Goal: Transaction & Acquisition: Obtain resource

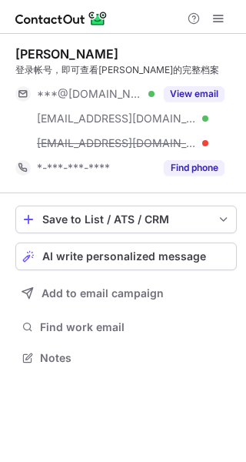
scroll to position [347, 246]
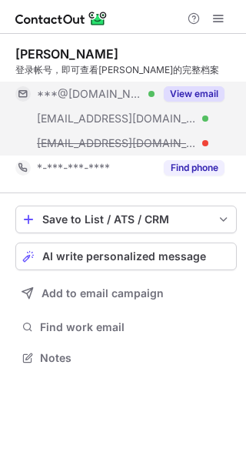
click at [196, 90] on button "View email" at bounding box center [194, 93] width 61 height 15
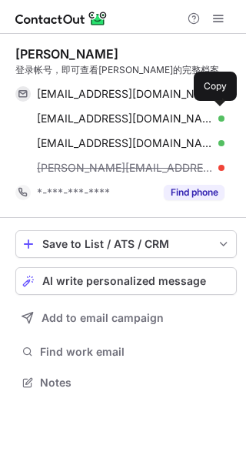
scroll to position [372, 246]
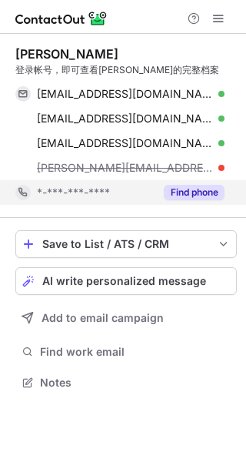
click at [198, 201] on div "Find phone" at bounding box center [190, 192] width 70 height 25
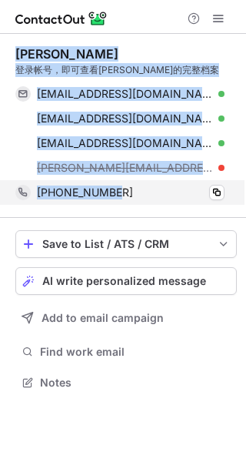
copy div "Mario Fricano 登录帐号，即可查看Mario的完整档案 mariofricano@gmail.com Verified Copy mariofri…"
drag, startPoint x: 15, startPoint y: 56, endPoint x: 205, endPoint y: 190, distance: 233.0
click at [205, 190] on div "Mario Fricano 登录帐号，即可查看Mario的完整档案 mariofricano@gmail.com Verified Copy mariofri…" at bounding box center [123, 220] width 246 height 372
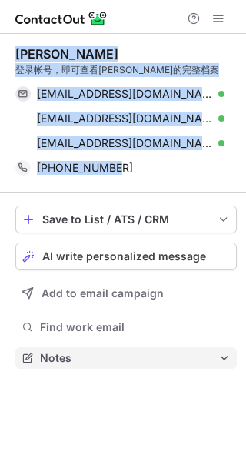
scroll to position [347, 246]
